Goal: Task Accomplishment & Management: Use online tool/utility

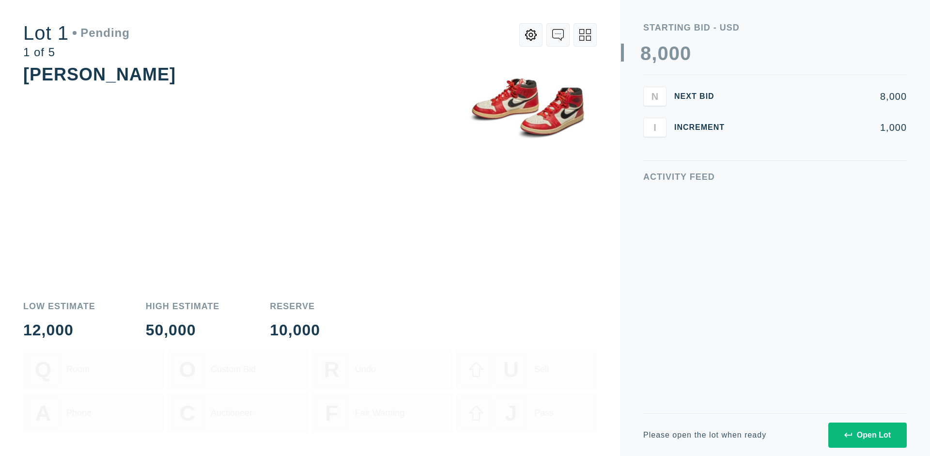
click at [867, 434] on div "Open Lot" at bounding box center [867, 434] width 46 height 9
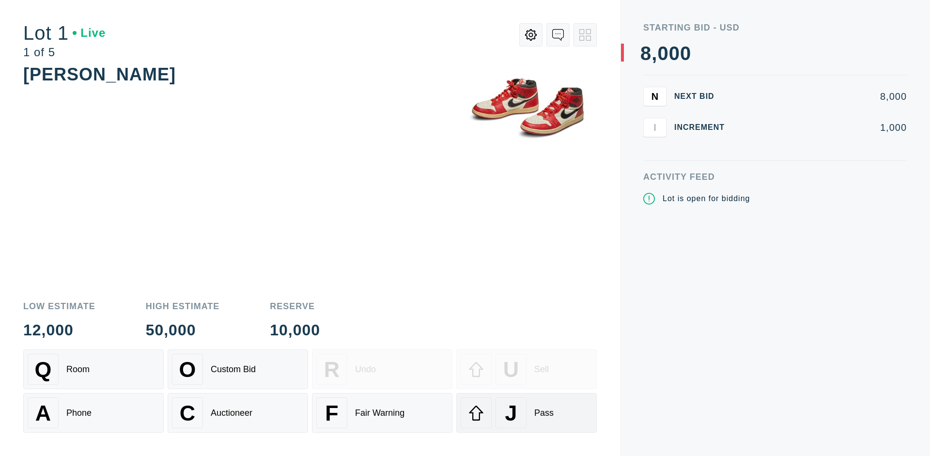
click at [526, 412] on div "J Pass" at bounding box center [526, 412] width 132 height 31
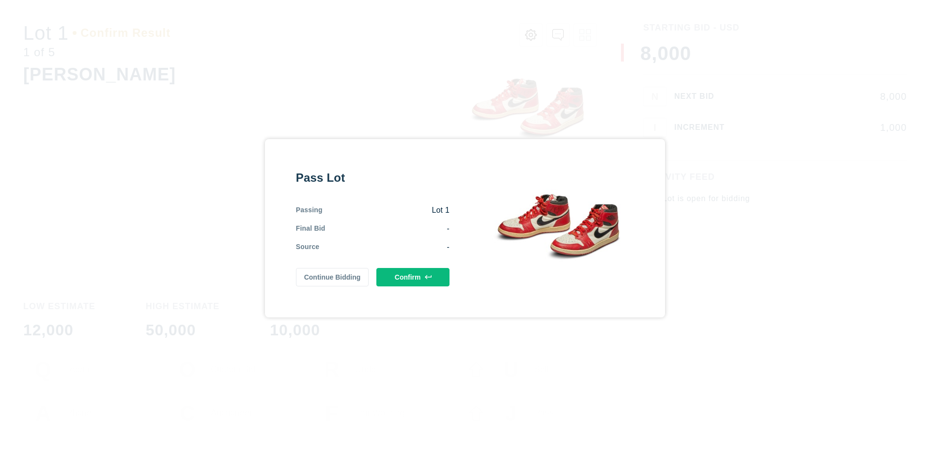
click at [413, 276] on button "Confirm" at bounding box center [412, 277] width 73 height 18
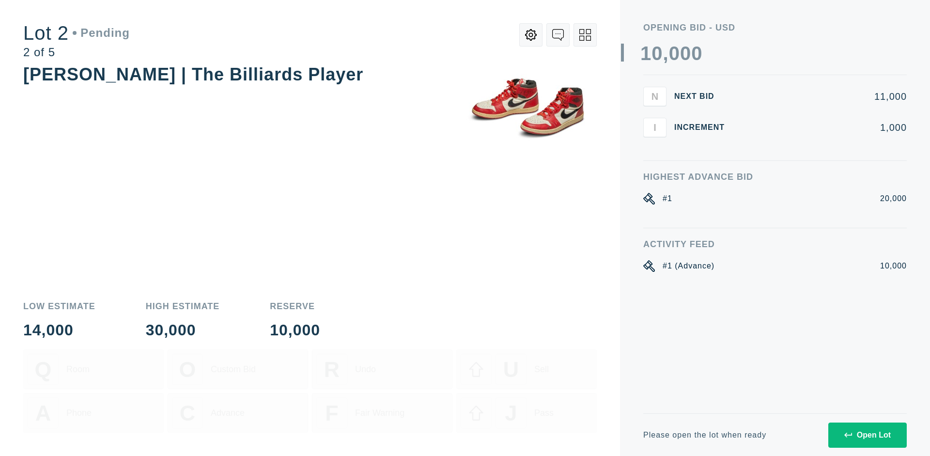
click at [867, 434] on div "Open Lot" at bounding box center [867, 434] width 46 height 9
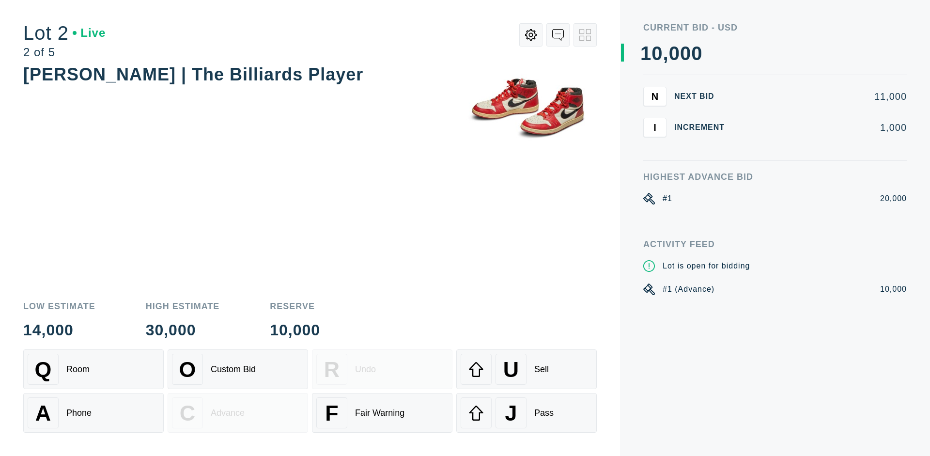
click at [526, 412] on div "J Pass" at bounding box center [526, 412] width 132 height 31
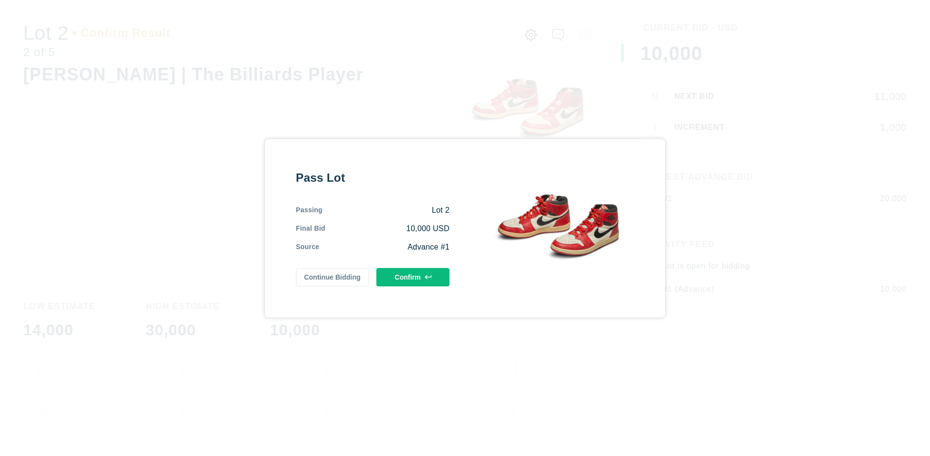
click at [413, 276] on button "Confirm" at bounding box center [412, 277] width 73 height 18
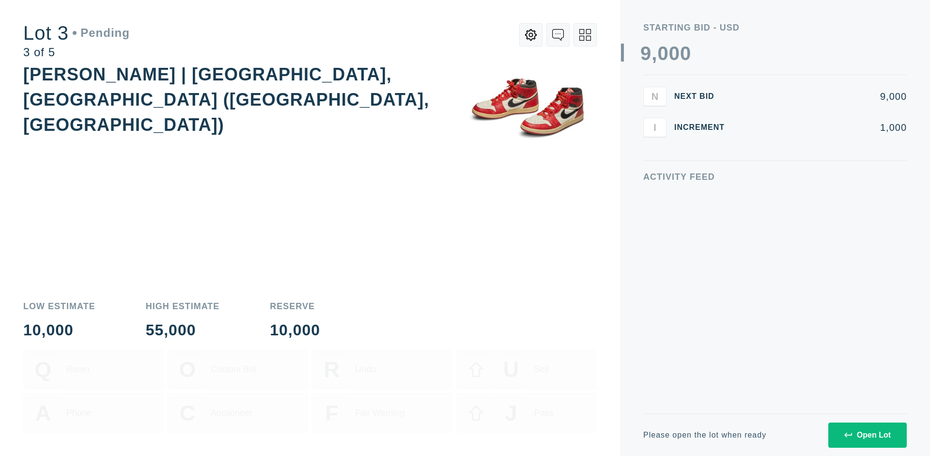
click at [867, 434] on div "Open Lot" at bounding box center [867, 434] width 46 height 9
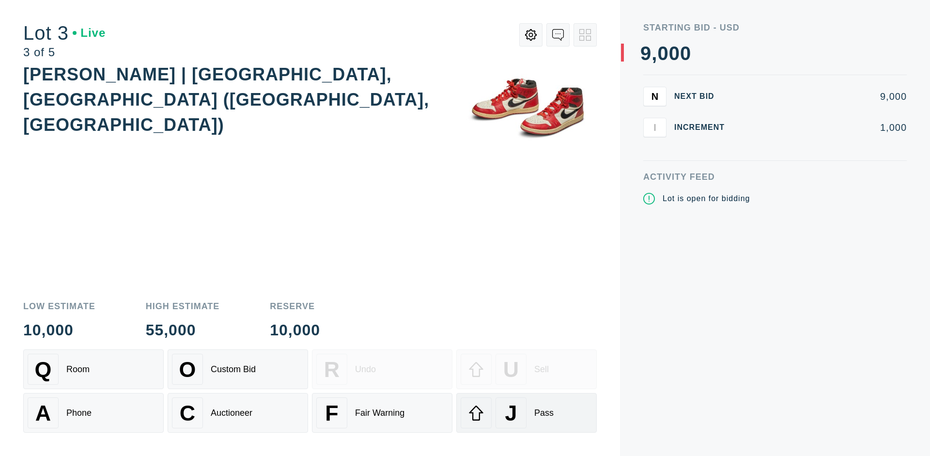
click at [526, 412] on div "J Pass" at bounding box center [526, 412] width 132 height 31
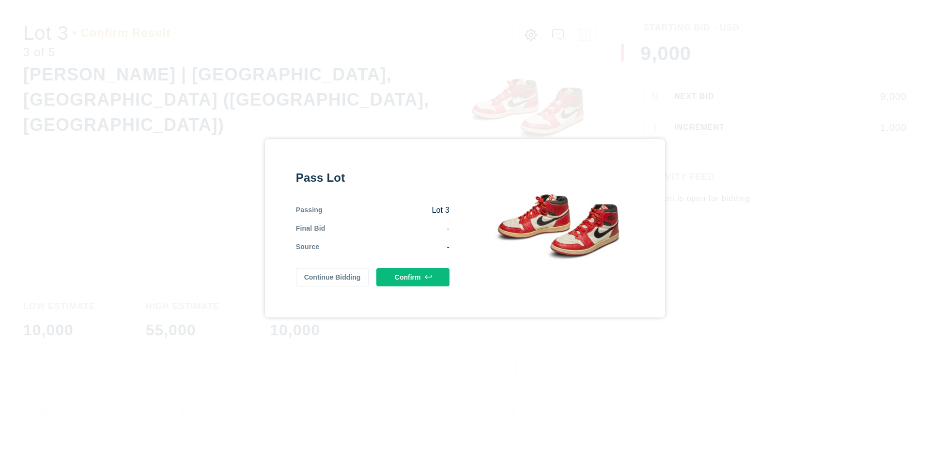
click at [413, 276] on button "Confirm" at bounding box center [412, 277] width 73 height 18
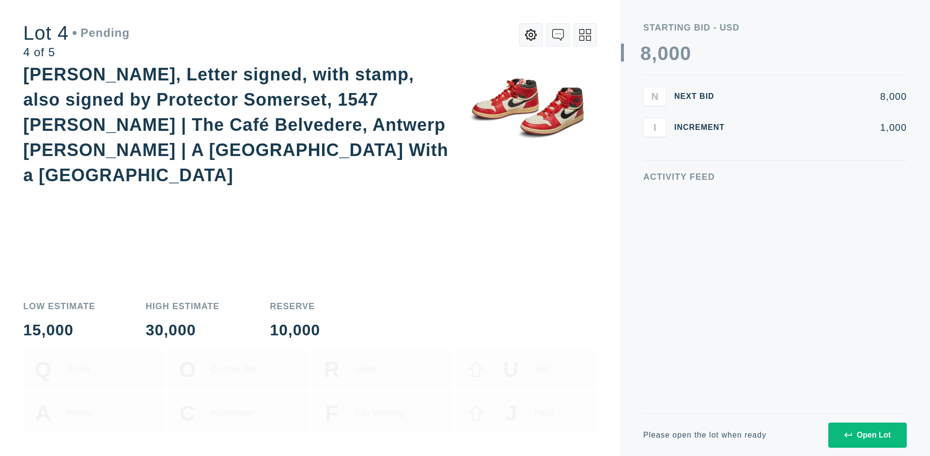
click at [585, 35] on icon at bounding box center [585, 35] width 12 height 12
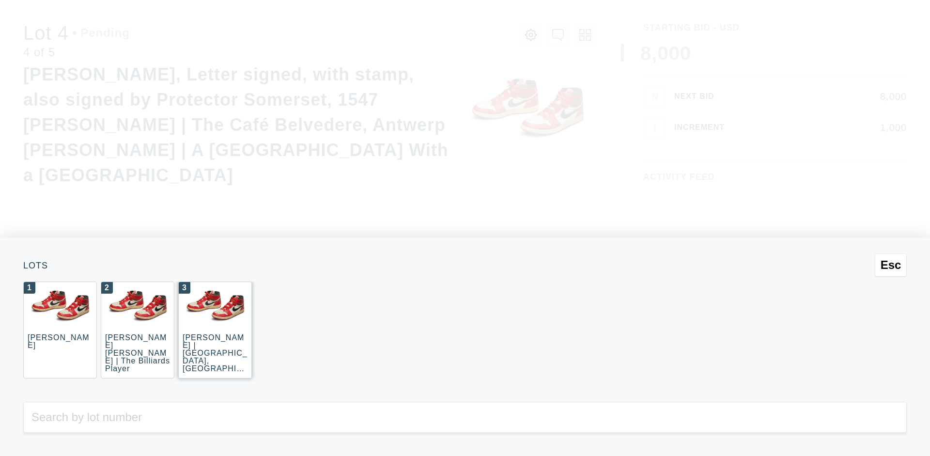
click at [215, 330] on div "3 [PERSON_NAME] | [GEOGRAPHIC_DATA], [GEOGRAPHIC_DATA] ([GEOGRAPHIC_DATA], [GEO…" at bounding box center [215, 329] width 74 height 97
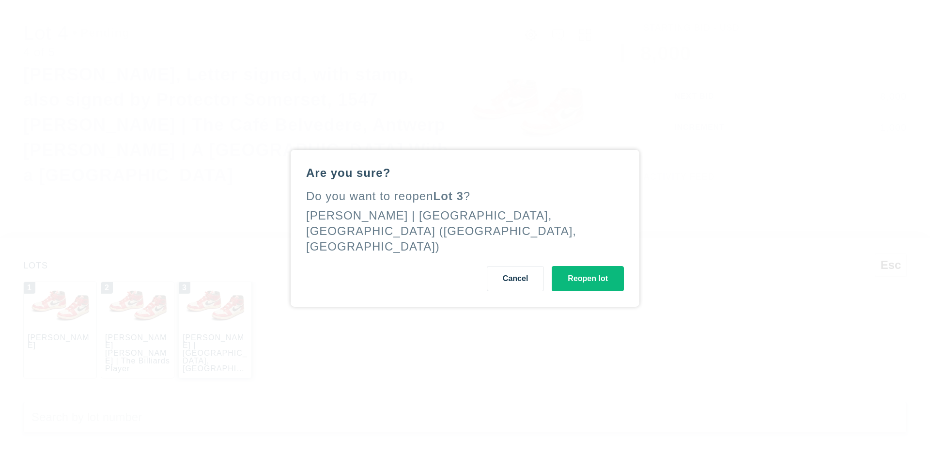
click at [587, 270] on button "Reopen lot" at bounding box center [587, 278] width 72 height 25
